Goal: Information Seeking & Learning: Find specific page/section

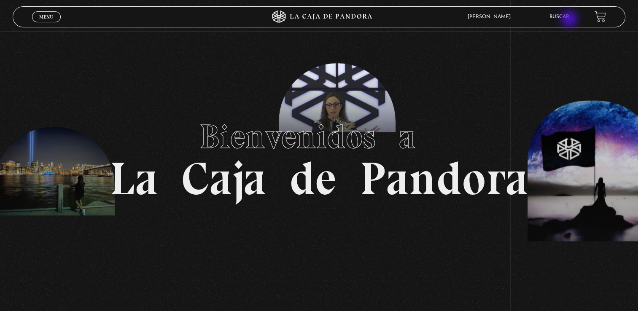
click at [569, 20] on li "Buscar" at bounding box center [559, 16] width 20 height 13
click at [565, 15] on link "Buscar" at bounding box center [559, 16] width 20 height 5
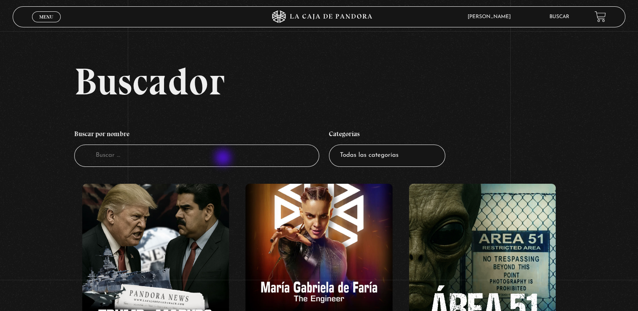
click at [224, 158] on input "Buscador" at bounding box center [196, 156] width 245 height 22
type input "illu"
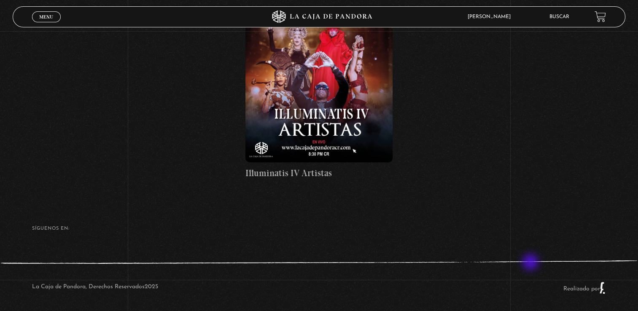
scroll to position [360, 0]
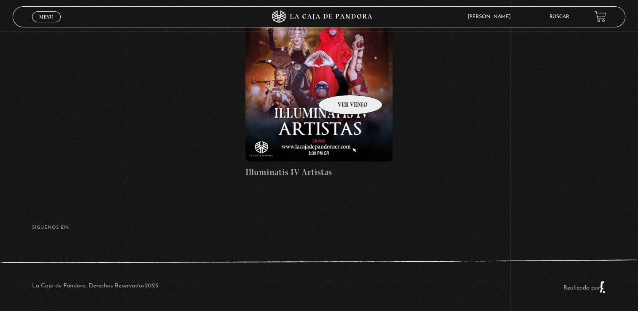
click at [339, 82] on figure at bounding box center [318, 86] width 147 height 152
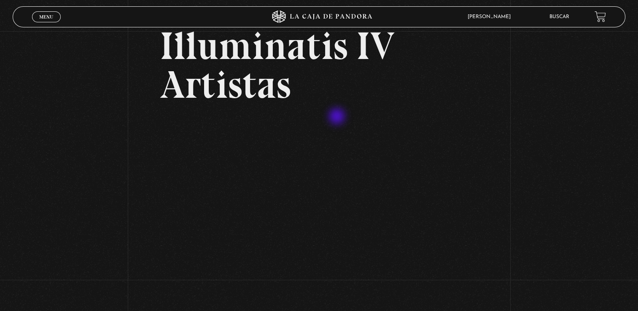
scroll to position [94, 0]
